Goal: Task Accomplishment & Management: Complete application form

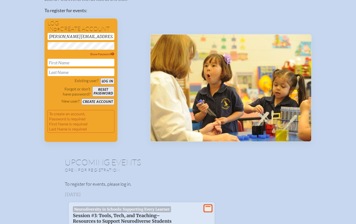
click at [101, 78] on button "Log in" at bounding box center [108, 81] width 14 height 6
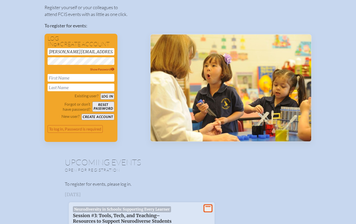
click at [101, 93] on button "Log in" at bounding box center [108, 96] width 14 height 6
drag, startPoint x: 112, startPoint y: 53, endPoint x: 29, endPoint y: 47, distance: 82.5
paste input "ap-lakemary"
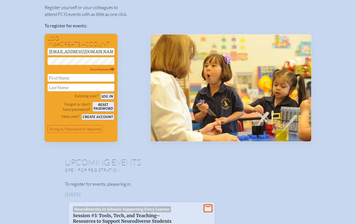
scroll to position [0, 4]
type input "[EMAIL_ADDRESS][DOMAIN_NAME]"
click at [63, 79] on input "text" at bounding box center [81, 78] width 67 height 8
type input "[PERSON_NAME]"
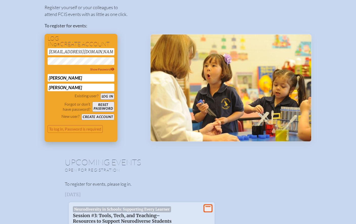
type input "[PERSON_NAME]"
click at [107, 94] on button "Log in" at bounding box center [108, 96] width 14 height 6
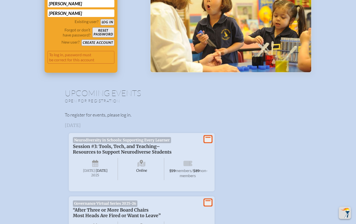
scroll to position [134, 0]
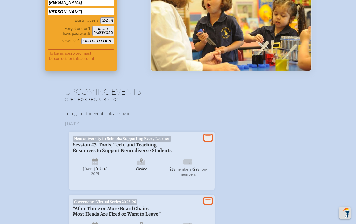
click at [107, 22] on button "Log in" at bounding box center [108, 20] width 14 height 6
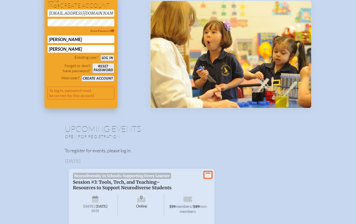
scroll to position [84, 0]
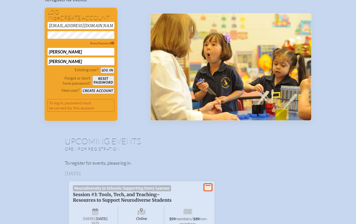
click at [108, 70] on button "Log in" at bounding box center [108, 70] width 14 height 6
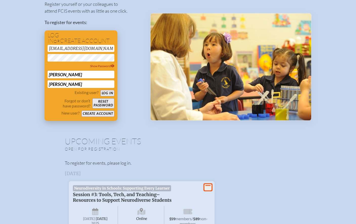
scroll to position [22, 0]
